Goal: Transaction & Acquisition: Purchase product/service

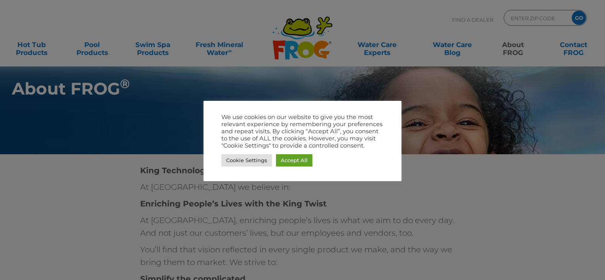
click at [314, 165] on div "Cookie Settings Accept All" at bounding box center [302, 161] width 162 height 16
click at [298, 160] on link "Accept All" at bounding box center [294, 160] width 36 height 12
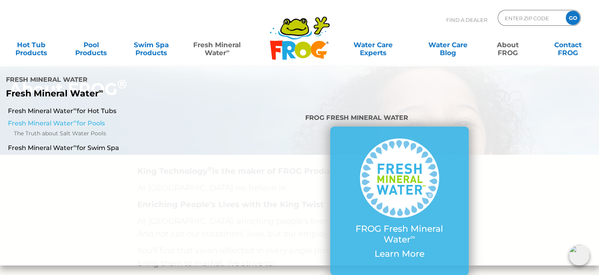
click at [65, 119] on link "Fresh Mineral Water ∞ for Pools" at bounding box center [104, 123] width 192 height 9
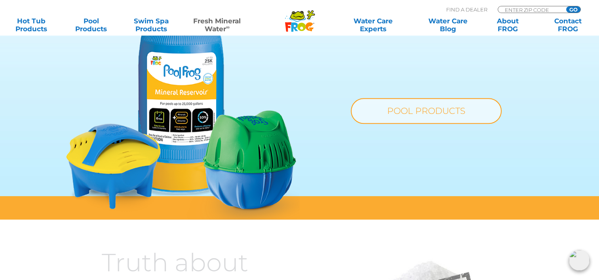
scroll to position [673, 0]
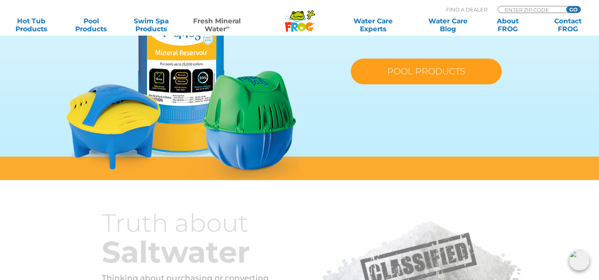
click at [445, 73] on link "POOL PRODUCTS" at bounding box center [426, 72] width 151 height 26
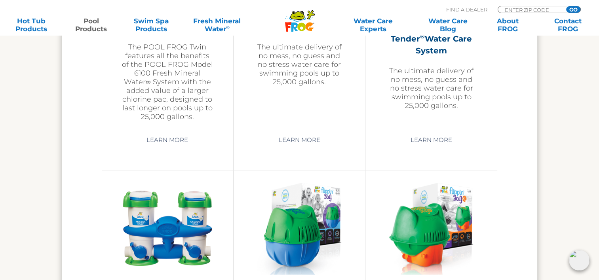
scroll to position [1511, 0]
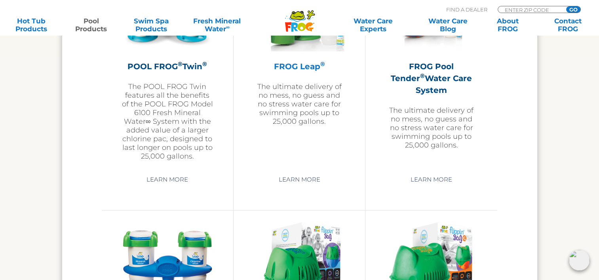
click at [293, 119] on p "The ultimate delivery of no mess, no guess and no stress water care for swimmin…" at bounding box center [300, 104] width 92 height 44
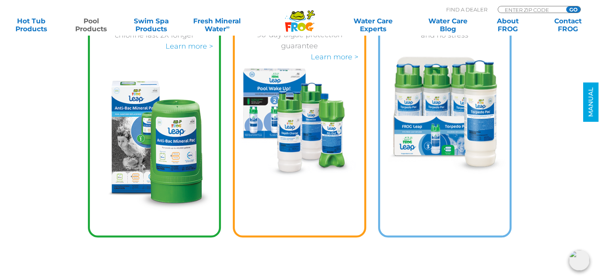
scroll to position [1387, 0]
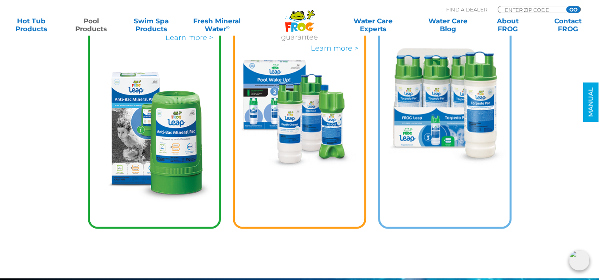
click at [438, 127] on img at bounding box center [444, 106] width 123 height 117
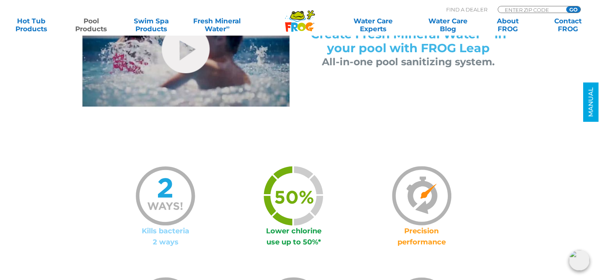
scroll to position [357, 0]
